Goal: Task Accomplishment & Management: Manage account settings

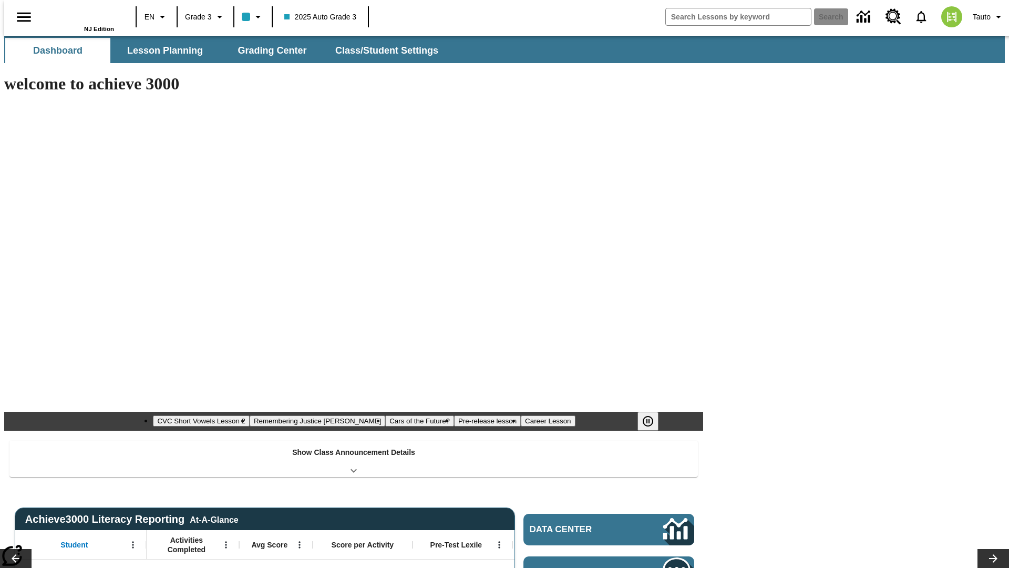
type input "-1"
click at [382, 50] on span "Class/Student Settings" at bounding box center [387, 51] width 103 height 12
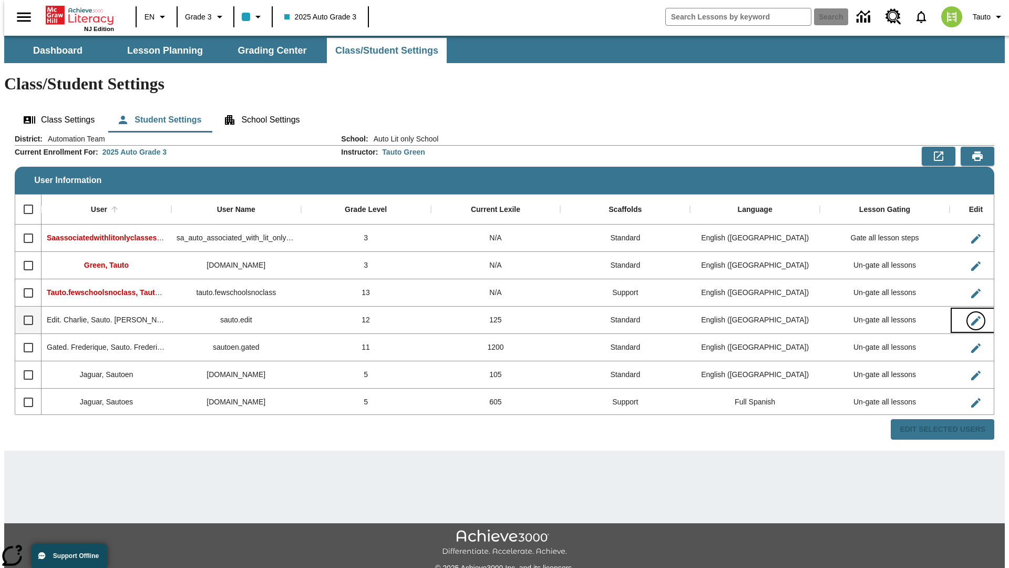
click at [971, 316] on icon "Edit User" at bounding box center [975, 320] width 9 height 9
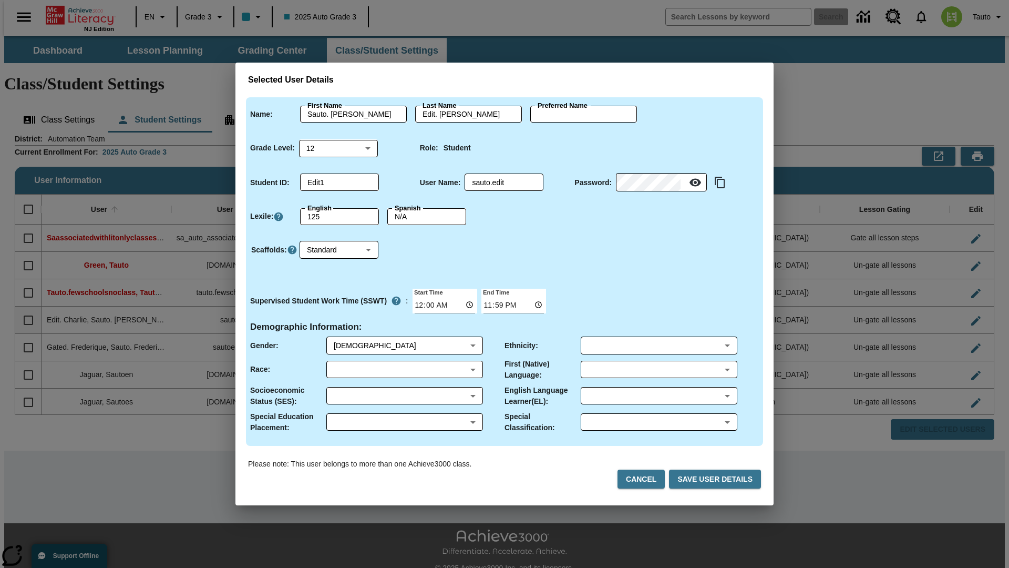
type input "[PERSON_NAME]"
click at [647, 479] on button "Cancel" at bounding box center [641, 478] width 47 height 19
click at [971, 316] on icon "Edit User" at bounding box center [975, 320] width 9 height 9
